Goal: Task Accomplishment & Management: Manage account settings

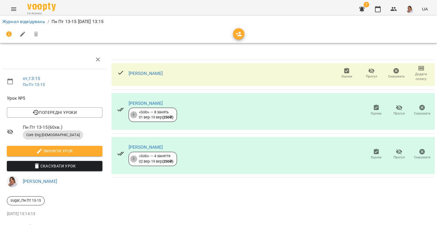
click at [26, 18] on li "Журнал відвідувань" at bounding box center [23, 21] width 43 height 7
click at [28, 20] on link "Журнал відвідувань" at bounding box center [23, 21] width 43 height 5
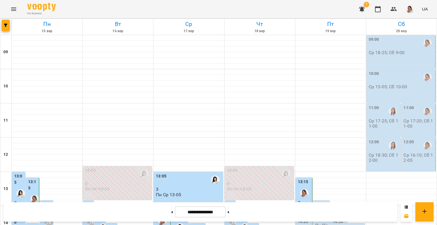
scroll to position [171, 0]
drag, startPoint x: 299, startPoint y: 72, endPoint x: 303, endPoint y: 83, distance: 11.6
drag, startPoint x: 303, startPoint y: 83, endPoint x: 297, endPoint y: 73, distance: 10.7
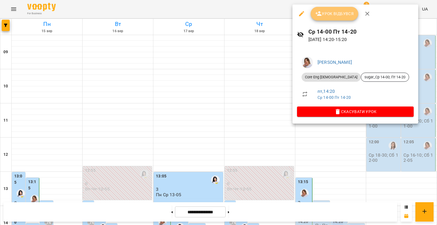
click at [342, 15] on span "Урок відбувся" at bounding box center [335, 13] width 39 height 7
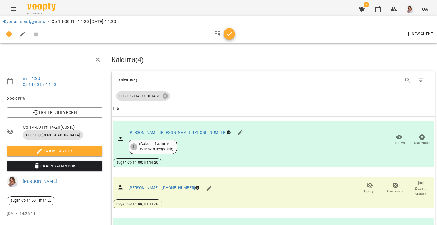
click at [230, 33] on icon "button" at bounding box center [229, 34] width 7 height 7
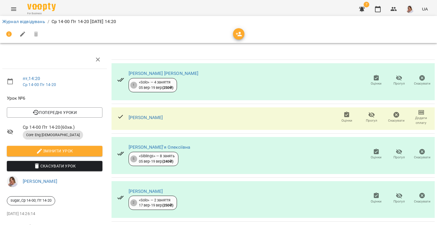
click at [377, 157] on span "Оцінки" at bounding box center [376, 157] width 11 height 5
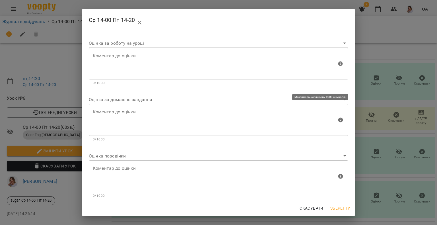
click at [122, 105] on div "Коментар до оцінки" at bounding box center [219, 120] width 260 height 32
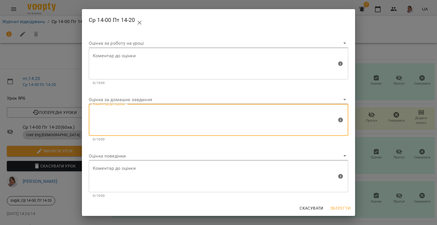
click at [122, 98] on body "For Business 7 UA Журнал відвідувань / Ср 14-00 Пт 14-20 [DATE] 14:20 пт , 14:2…" at bounding box center [218, 119] width 437 height 239
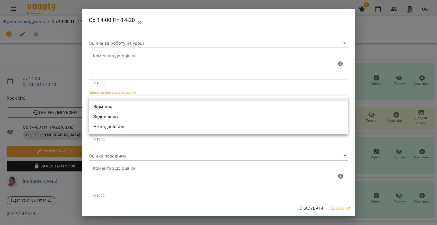
drag, startPoint x: 116, startPoint y: 105, endPoint x: 112, endPoint y: 115, distance: 11.0
click at [116, 105] on li "Відмінно" at bounding box center [219, 106] width 260 height 10
type input "*********"
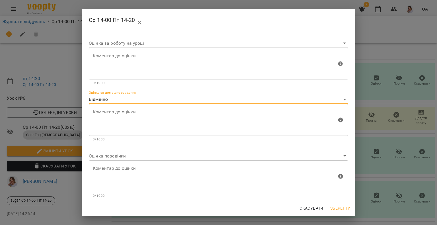
click at [101, 155] on body "For Business 7 UA Журнал відвідувань / Ср 14-00 Пт 14-20 [DATE] 14:20 пт , 14:2…" at bounding box center [218, 119] width 437 height 239
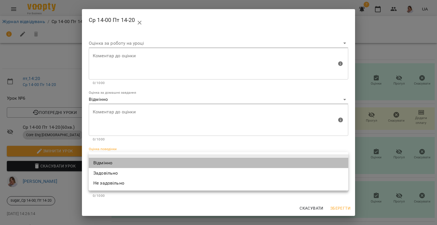
click at [103, 159] on li "Відмінно" at bounding box center [219, 163] width 260 height 10
type input "*********"
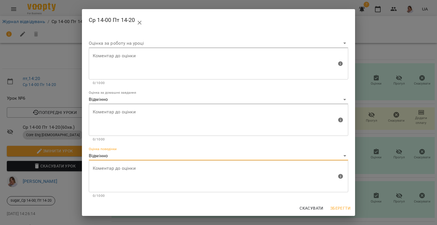
drag, startPoint x: 339, startPoint y: 210, endPoint x: 343, endPoint y: 205, distance: 6.7
click at [339, 210] on span "Зберегти" at bounding box center [341, 208] width 20 height 7
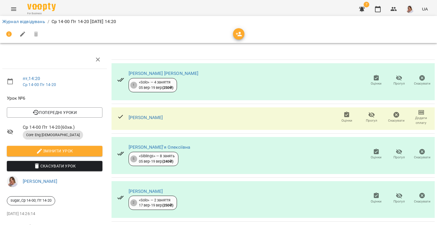
click at [392, 80] on span "Прогул" at bounding box center [400, 80] width 16 height 11
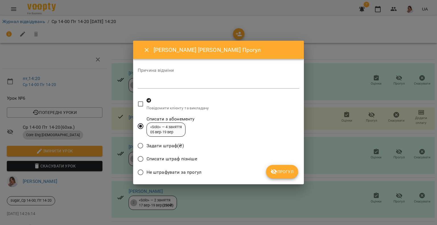
click at [204, 85] on textarea at bounding box center [219, 83] width 162 height 5
type textarea "**********"
click at [169, 173] on span "Не штрафувати за прогул" at bounding box center [174, 172] width 55 height 7
click at [275, 171] on icon "submit" at bounding box center [274, 171] width 7 height 7
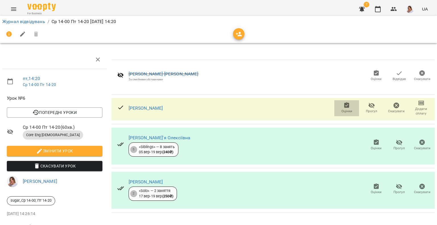
click at [342, 111] on span "Оцінки" at bounding box center [347, 111] width 11 height 5
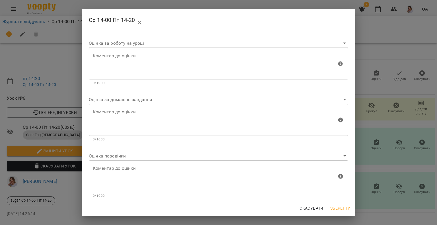
click at [118, 101] on body "For Business 7 UA Журнал відвідувань / Ср 14-00 Пт 14-20 [DATE] 14:20 пт , 14:2…" at bounding box center [218, 119] width 437 height 239
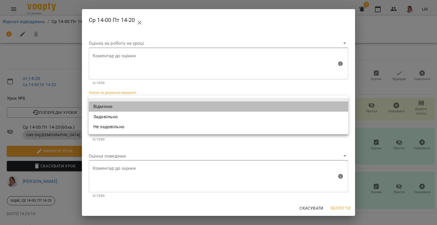
click at [114, 104] on li "Відмінно" at bounding box center [219, 106] width 260 height 10
type input "*********"
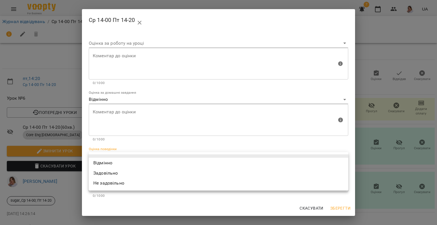
click at [104, 152] on body "For Business 7 UA Журнал відвідувань / Ср 14-00 Пт 14-20 [DATE] 14:20 пт , 14:2…" at bounding box center [218, 119] width 437 height 239
click at [99, 160] on li "Відмінно" at bounding box center [219, 163] width 260 height 10
type input "*********"
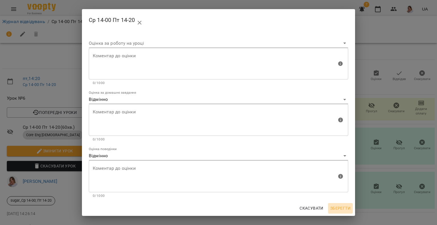
click at [338, 209] on span "Зберегти" at bounding box center [341, 208] width 20 height 7
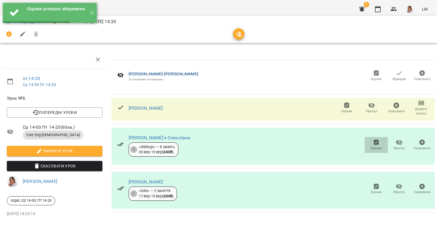
click at [373, 142] on icon "button" at bounding box center [376, 142] width 7 height 7
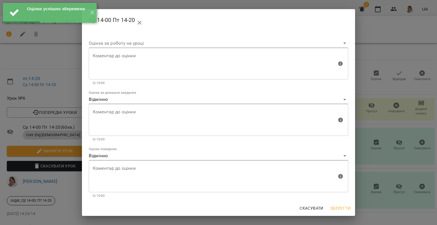
click at [427, 176] on div "Ср 14-00 Пт 14-20 Оцінка за роботу на уроці [PERSON_NAME] до оцінки Коментар до…" at bounding box center [218, 112] width 437 height 225
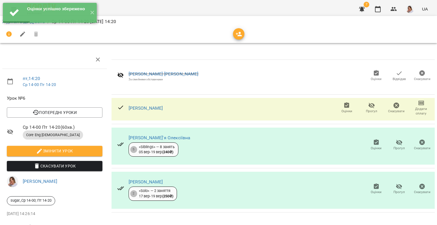
click at [373, 190] on span "Оцінки" at bounding box center [376, 192] width 11 height 5
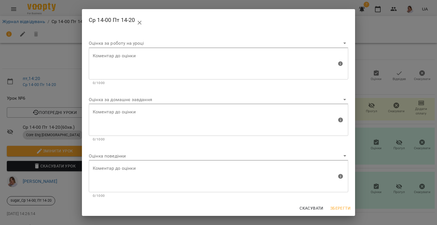
click at [129, 100] on body "For Business 7 UA Журнал відвідувань / Ср 14-00 Пт 14-20 [DATE] 14:20 пт , 14:2…" at bounding box center [218, 119] width 437 height 239
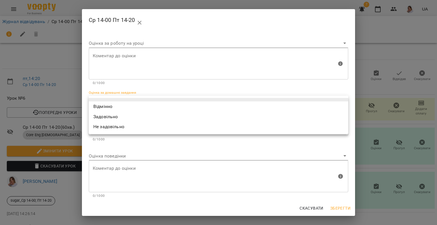
click at [124, 105] on li "Відмінно" at bounding box center [219, 106] width 260 height 10
type input "*********"
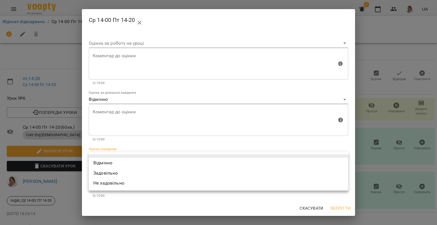
click at [114, 155] on body "For Business 7 UA Журнал відвідувань / Ср 14-00 Пт 14-20 [DATE] 14:20 пт , 14:2…" at bounding box center [218, 119] width 437 height 239
click at [108, 163] on li "Відмінно" at bounding box center [219, 163] width 260 height 10
type input "*********"
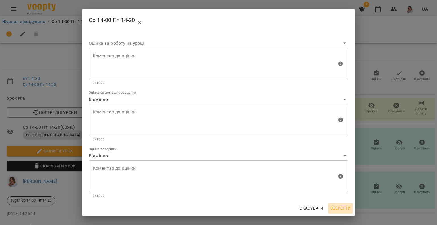
click at [339, 208] on span "Зберегти" at bounding box center [341, 208] width 20 height 7
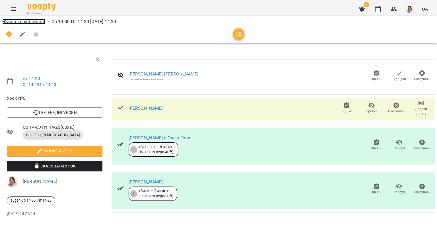
click at [19, 22] on link "Журнал відвідувань" at bounding box center [23, 21] width 43 height 5
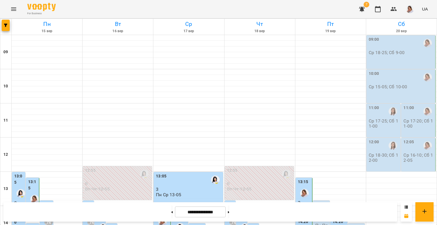
scroll to position [171, 0]
